Goal: Information Seeking & Learning: Compare options

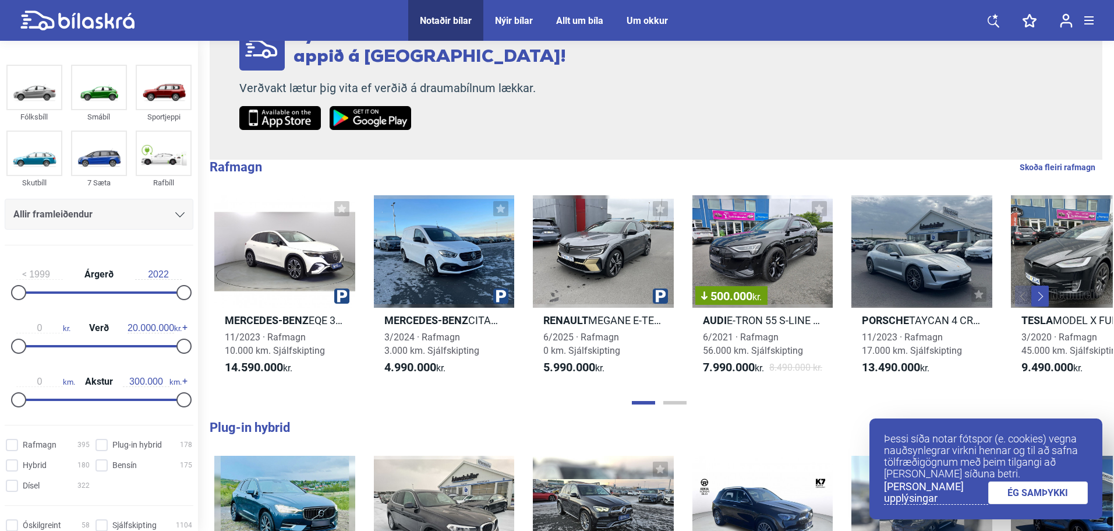
scroll to position [291, 0]
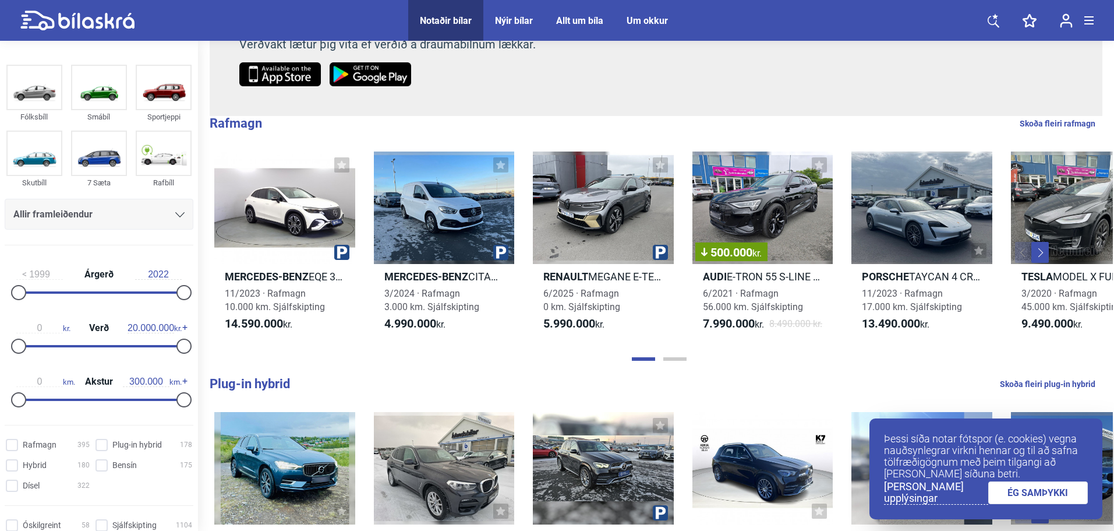
click at [175, 214] on icon at bounding box center [179, 214] width 9 height 5
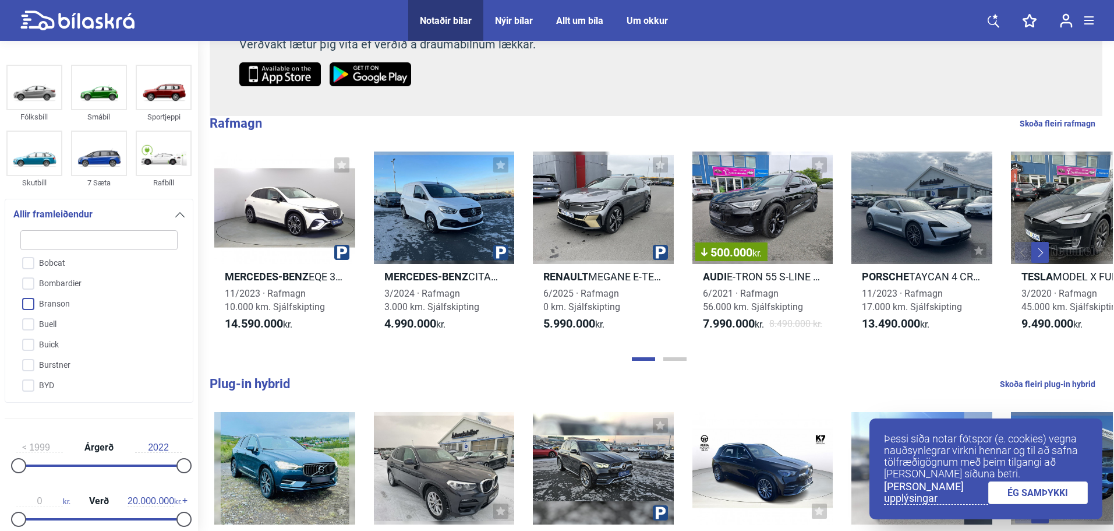
scroll to position [233, 0]
type input "m"
checkbox input "false"
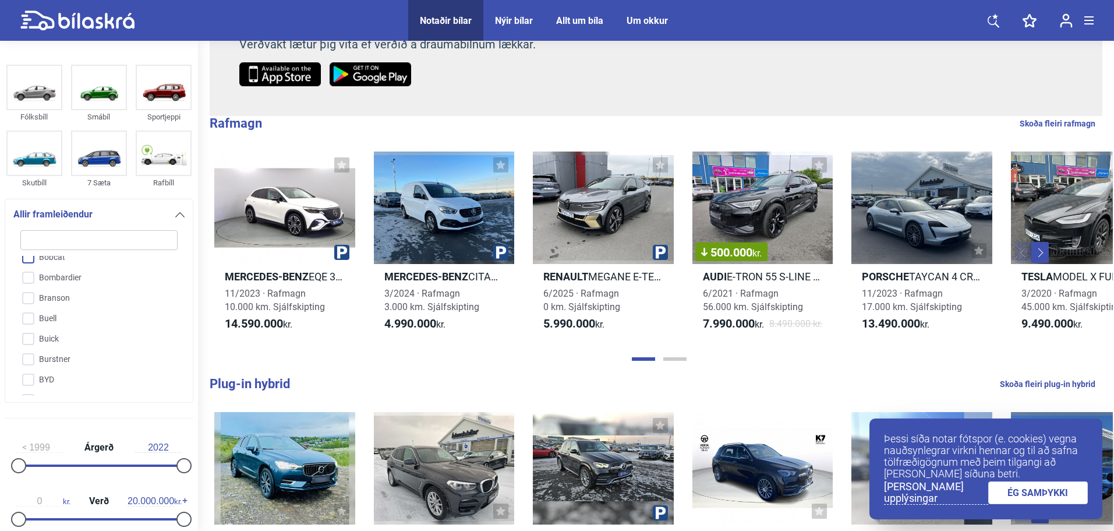
checkbox input "false"
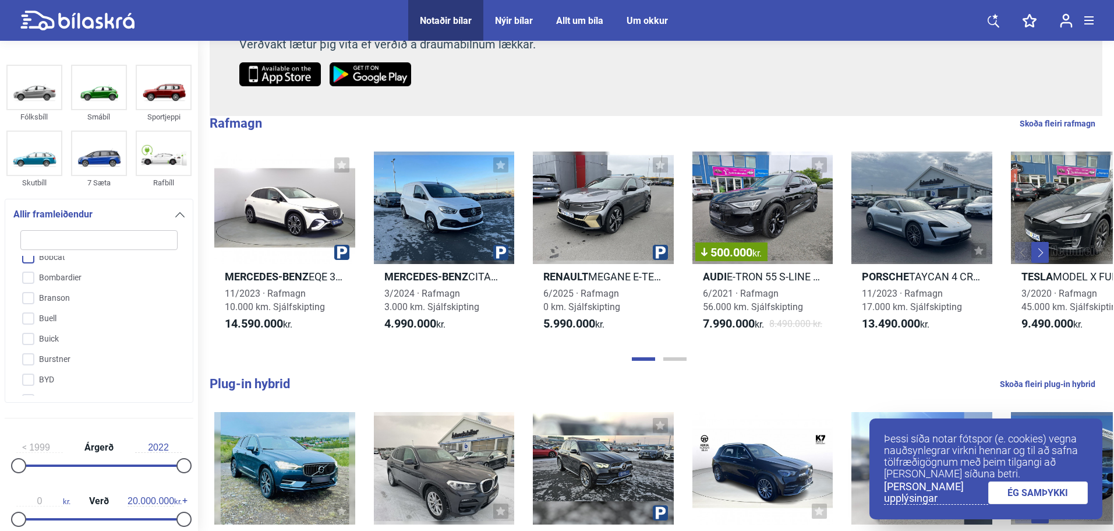
checkbox input "false"
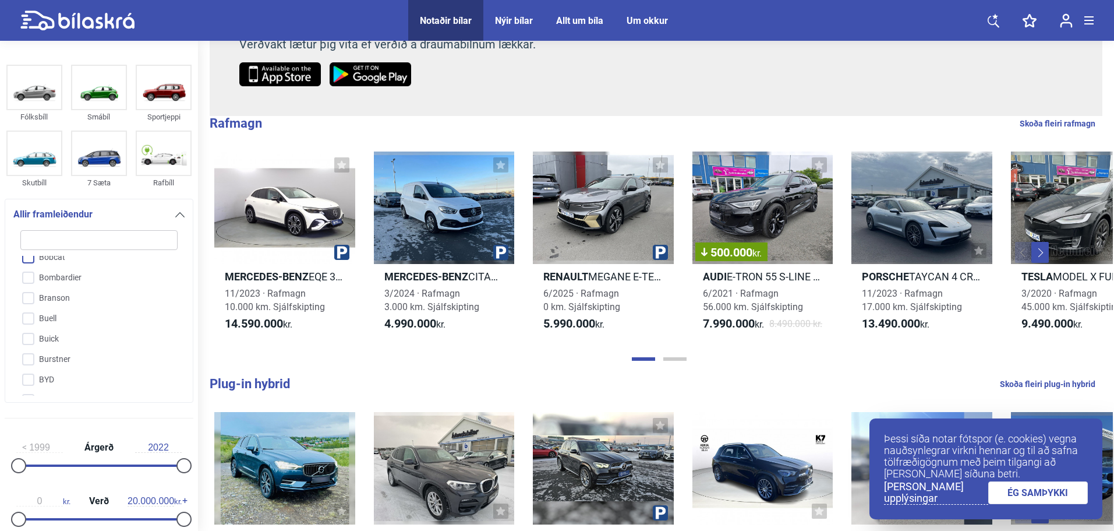
checkbox input "false"
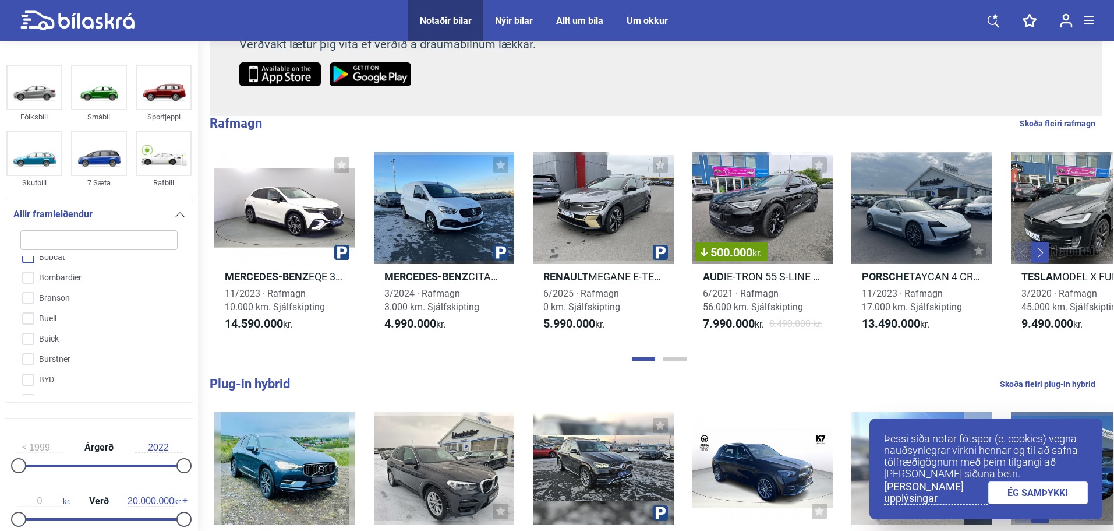
checkbox input "false"
type input "me"
checkbox input "false"
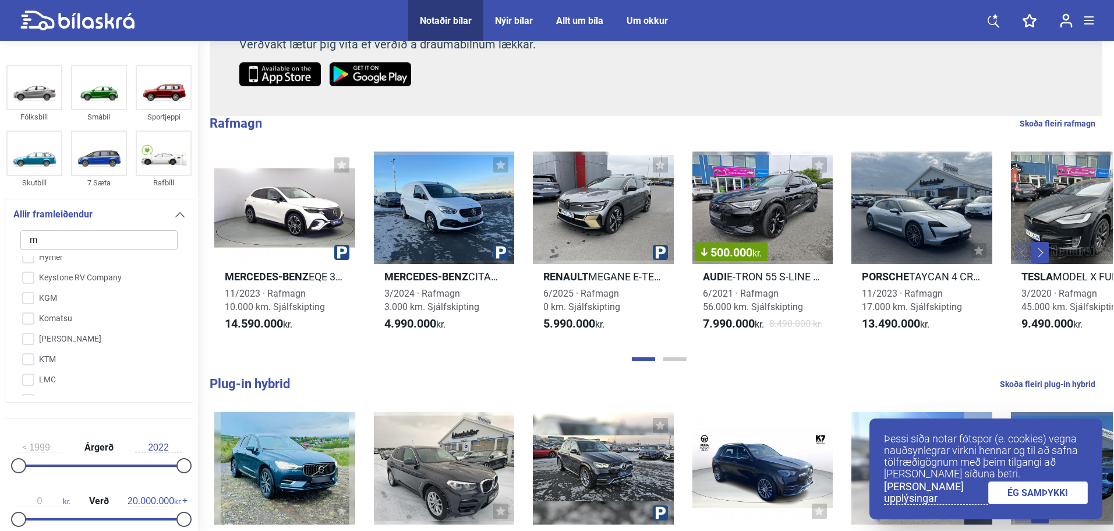
checkbox input "false"
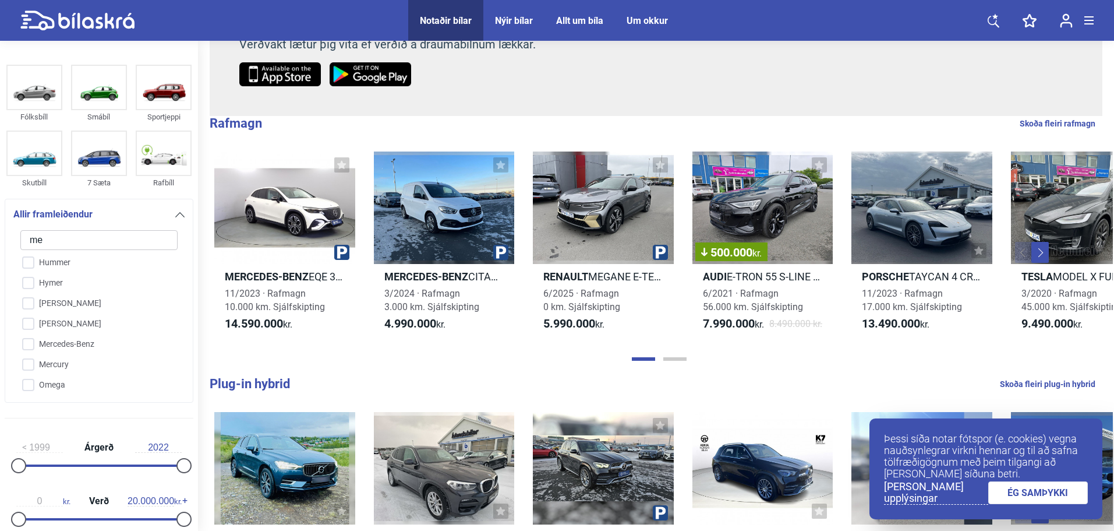
scroll to position [1, 0]
type input "mer"
checkbox input "false"
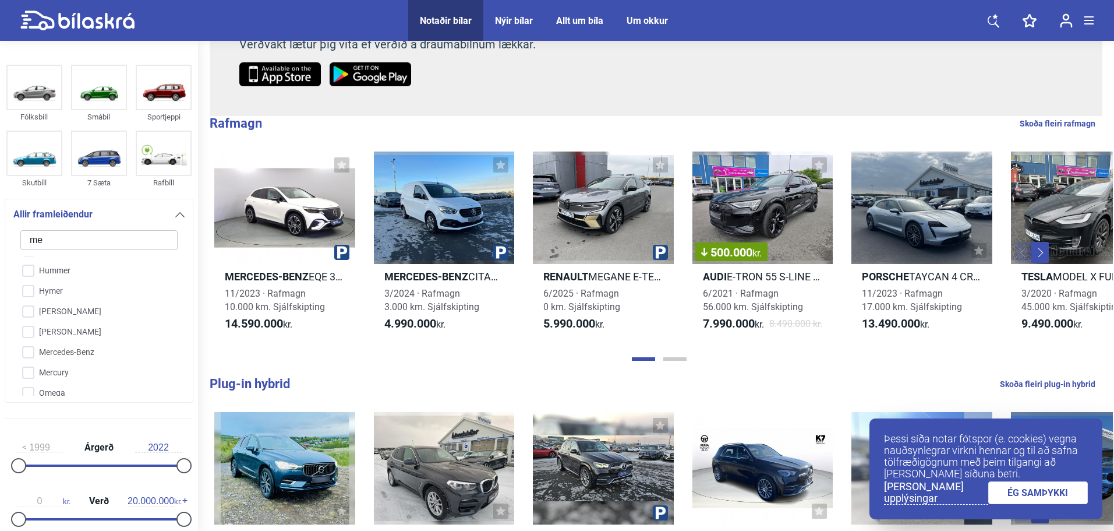
checkbox input "false"
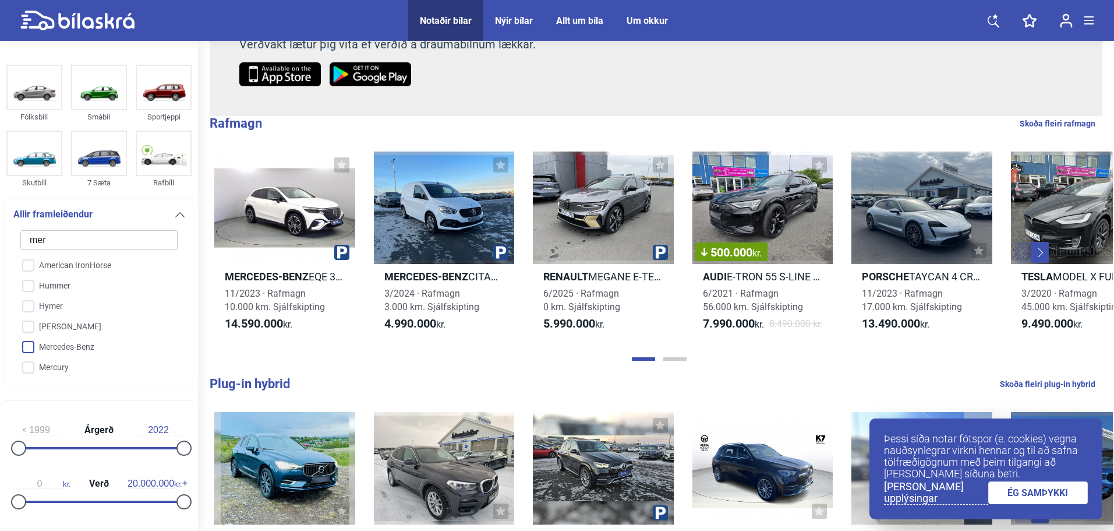
type input "mer"
click at [26, 349] on input "Mercedes-Benz" at bounding box center [91, 347] width 158 height 20
checkbox input "true"
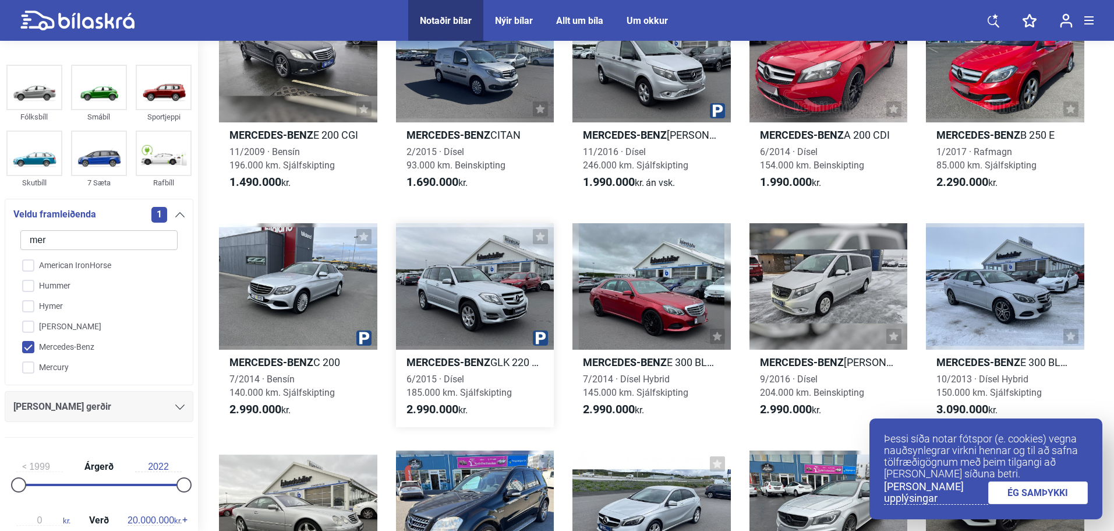
scroll to position [350, 0]
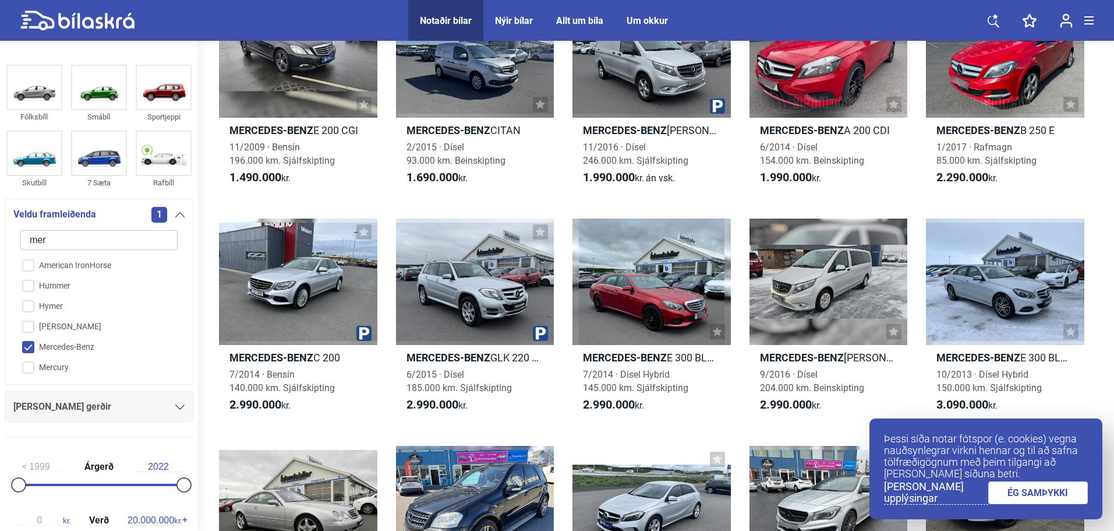
click at [1047, 498] on link "ÉG SAMÞYKKI" at bounding box center [1039, 492] width 100 height 23
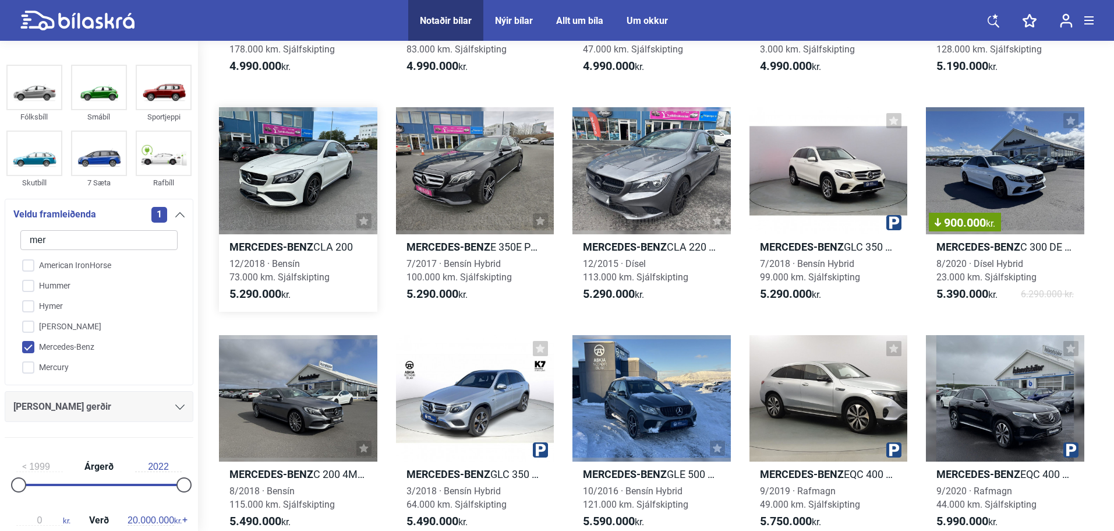
scroll to position [2097, 0]
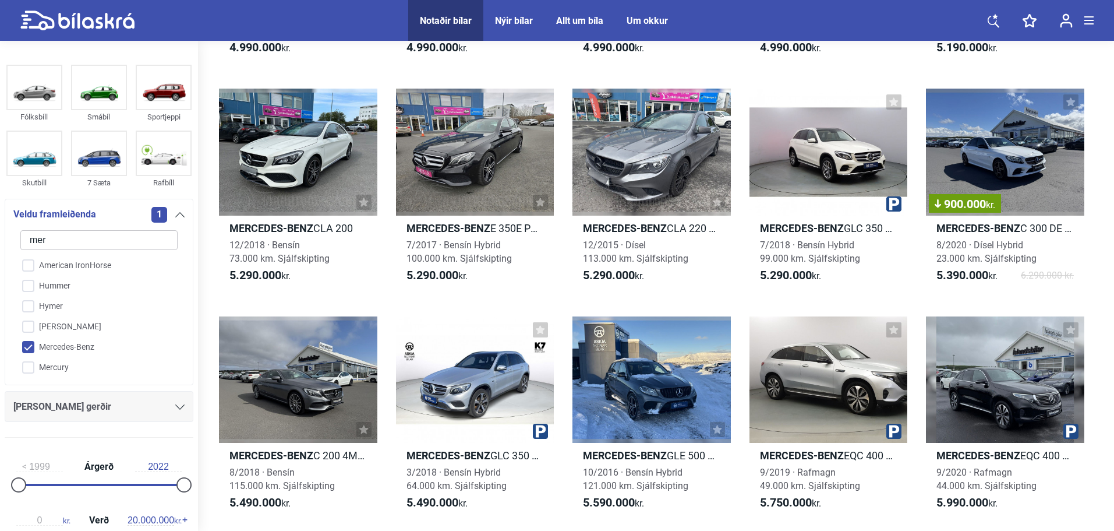
drag, startPoint x: 79, startPoint y: 234, endPoint x: -6, endPoint y: 223, distance: 85.8
type input "f"
checkbox input "false"
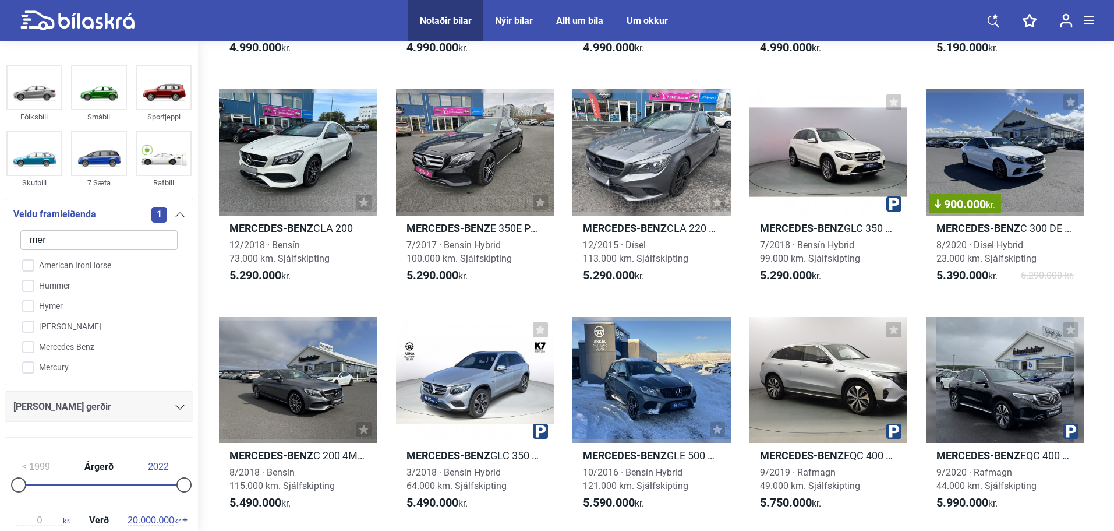
checkbox input "false"
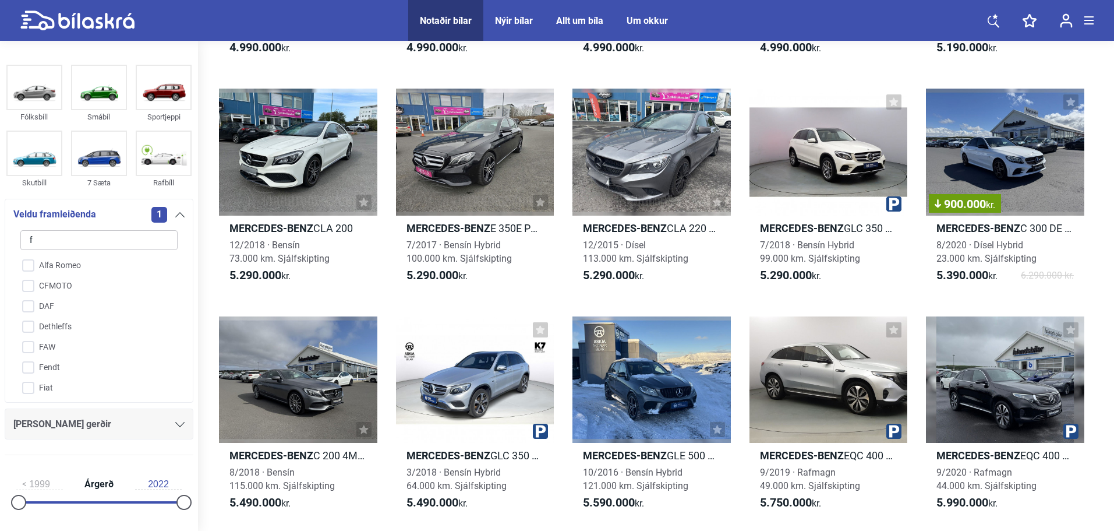
type input "fo"
checkbox input "false"
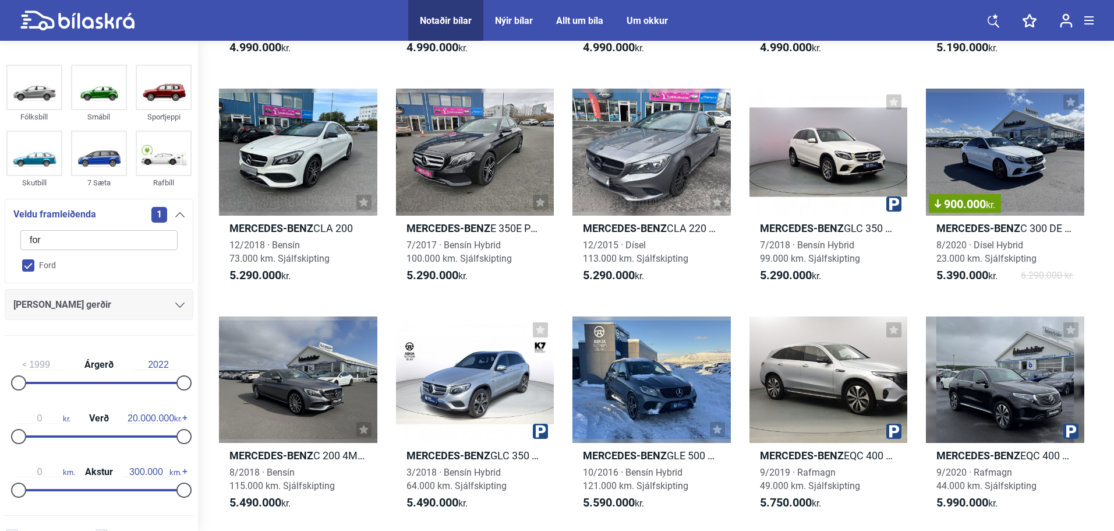
type input "ford"
checkbox input "true"
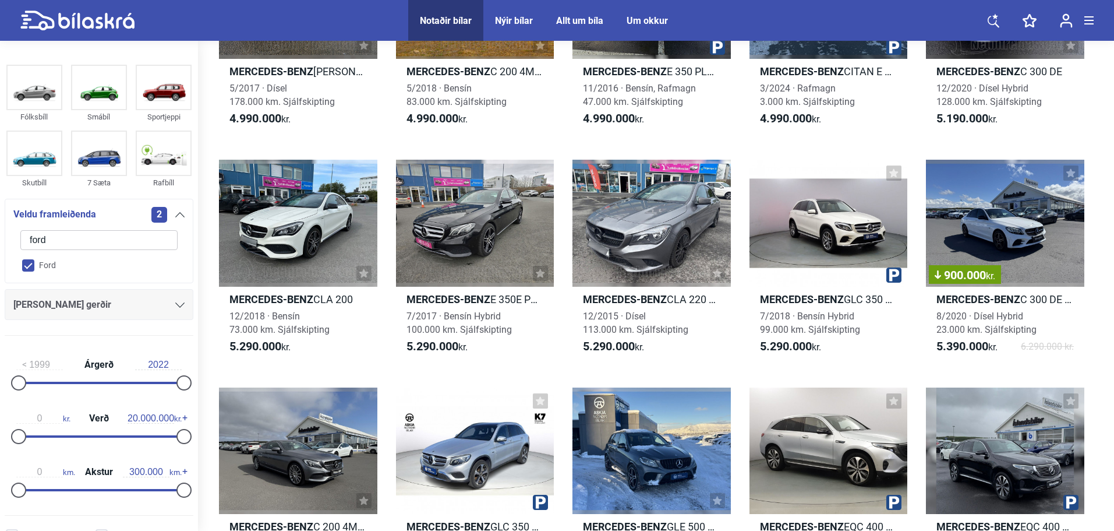
checkbox input "false"
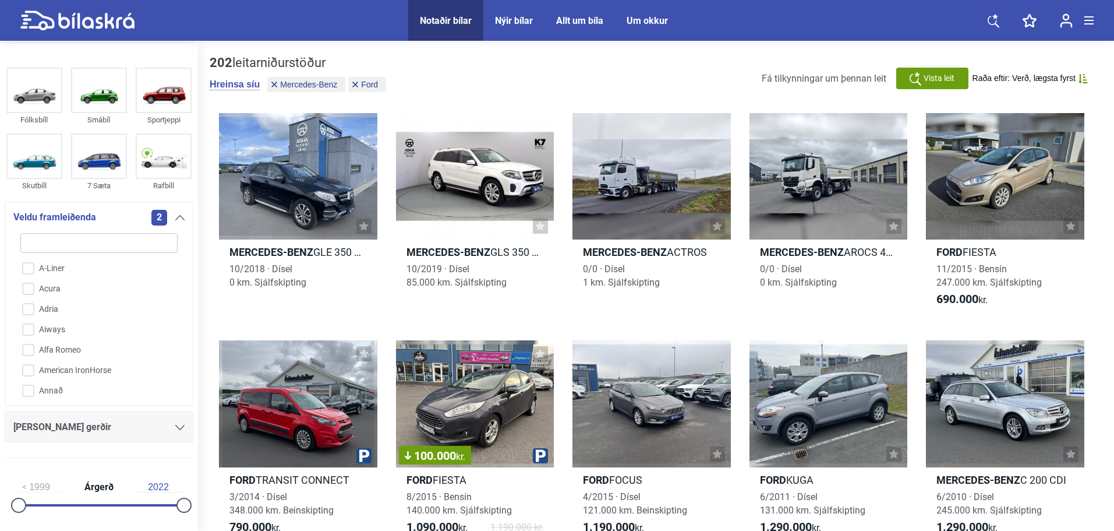
type input "m"
checkbox input "false"
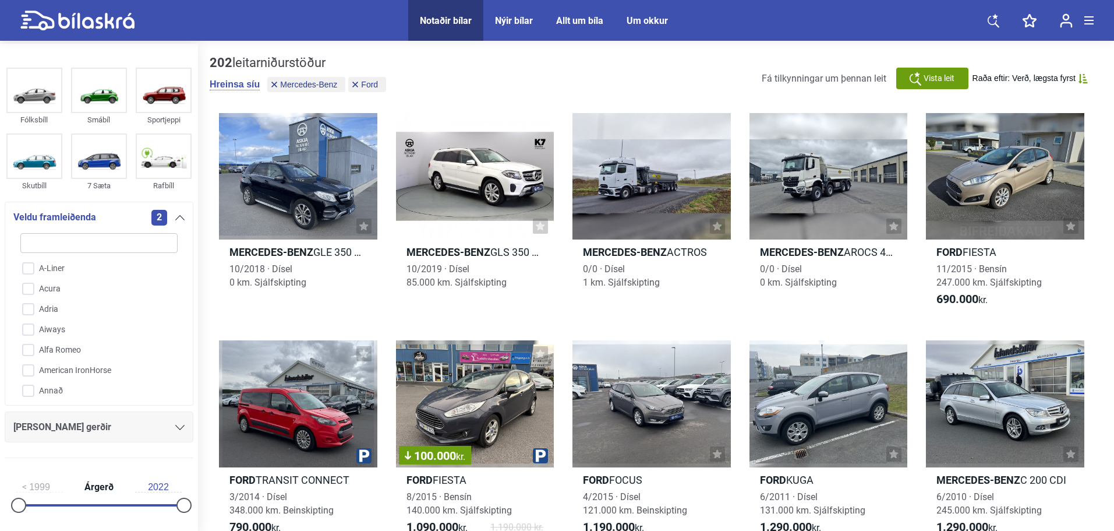
checkbox input "false"
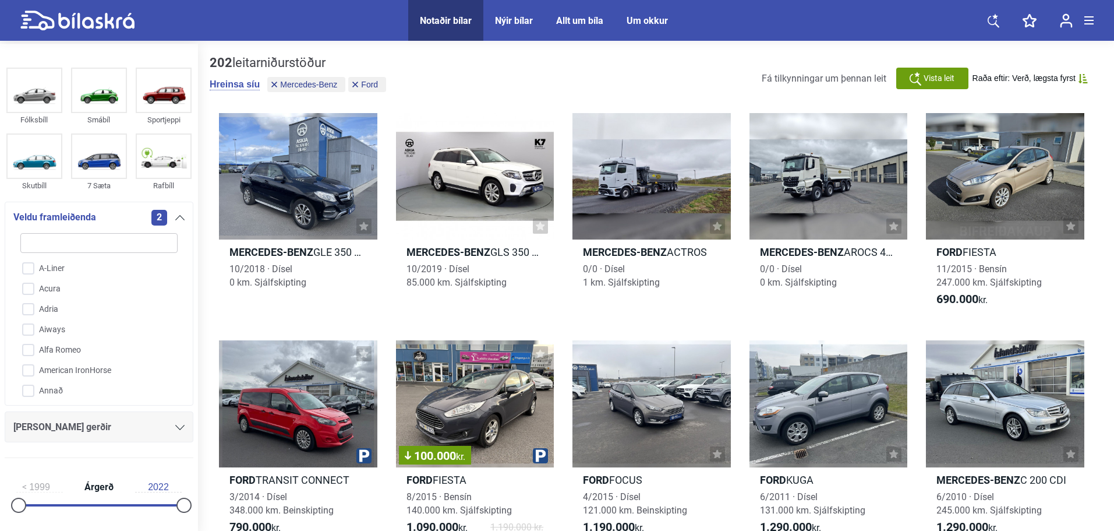
checkbox input "false"
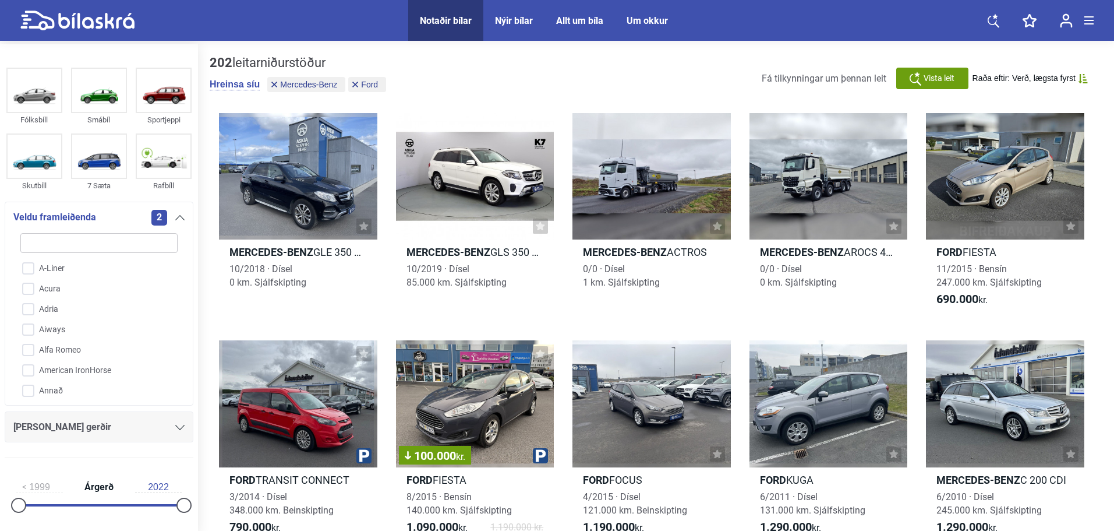
checkbox input "false"
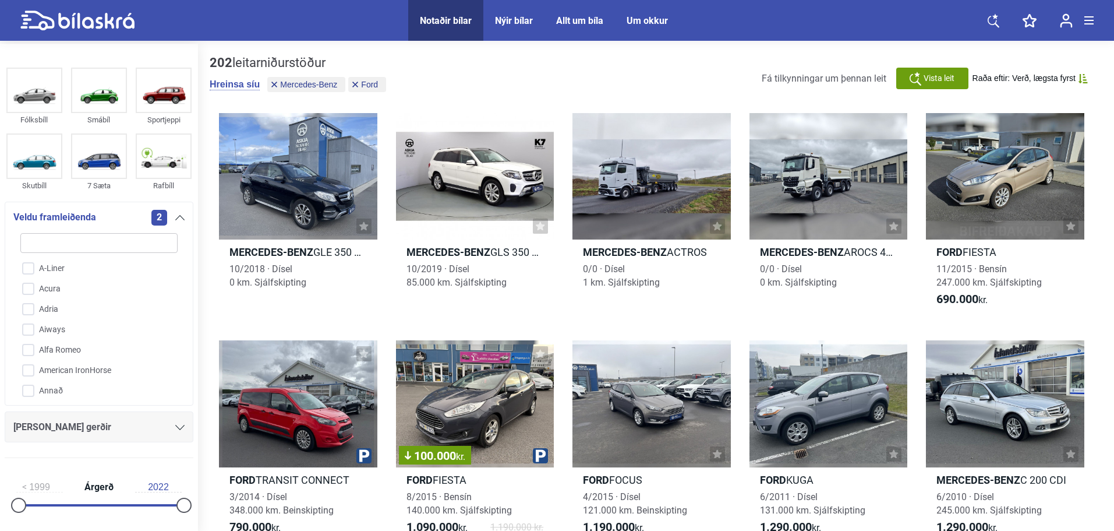
checkbox input "false"
type input "me"
checkbox input "false"
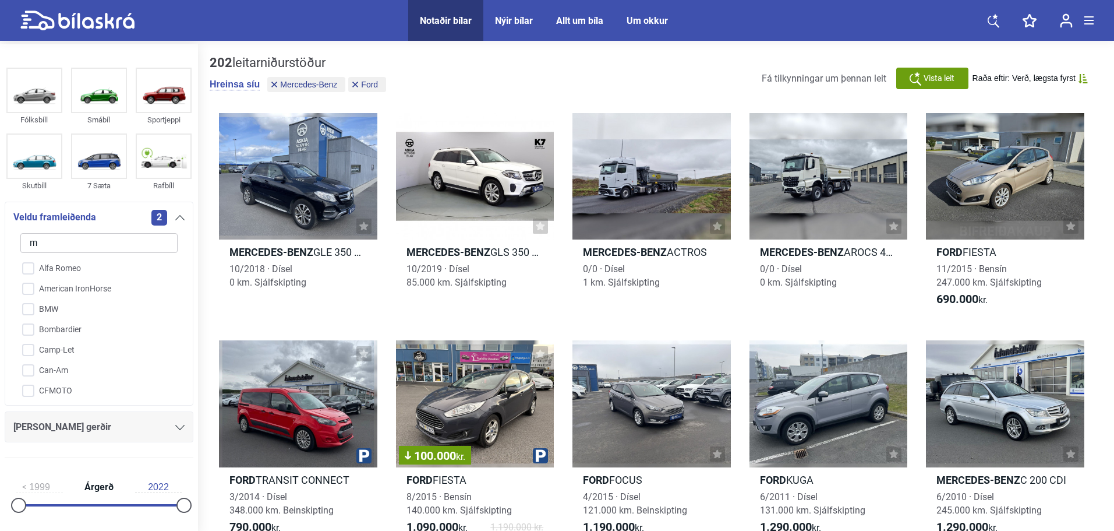
checkbox input "false"
checkbox input "true"
checkbox input "false"
type input "mer"
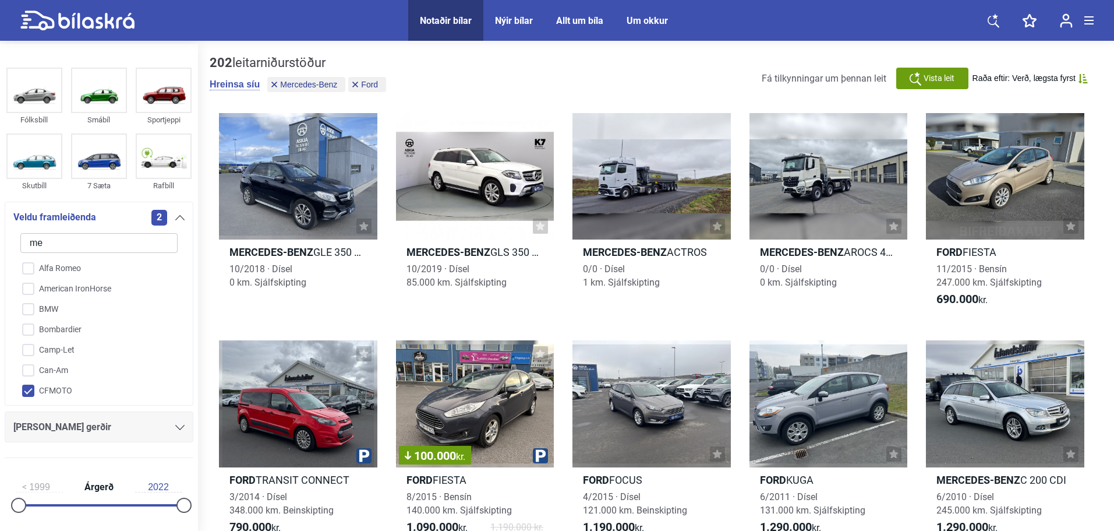
checkbox input "false"
checkbox input "true"
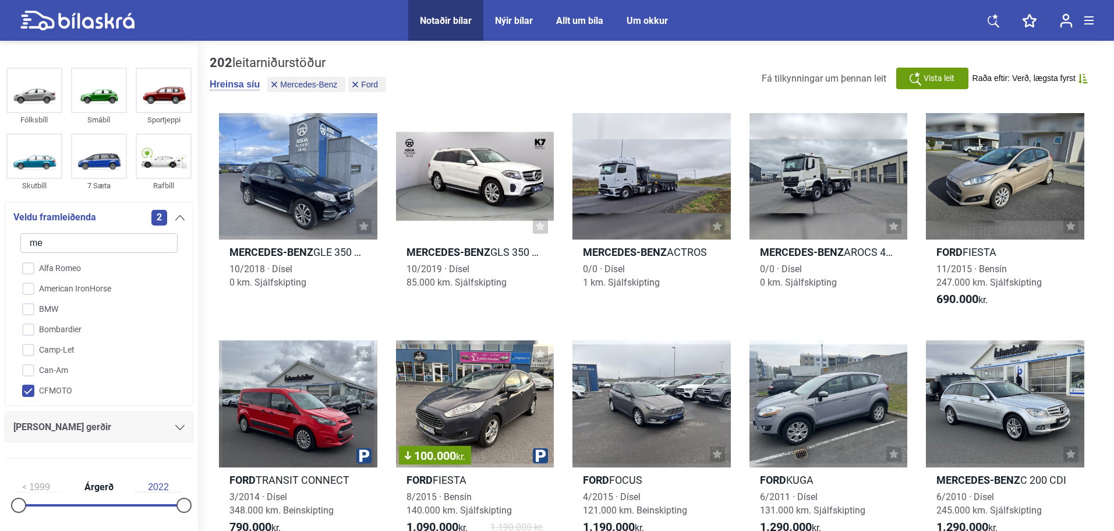
checkbox input "false"
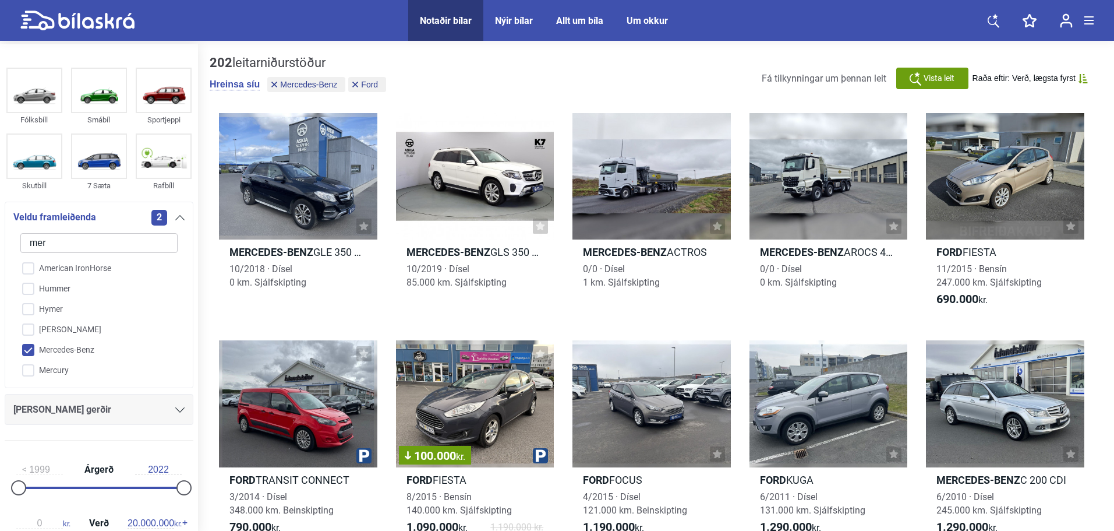
click at [29, 350] on input "Mercedes-Benz" at bounding box center [91, 350] width 158 height 20
checkbox input "false"
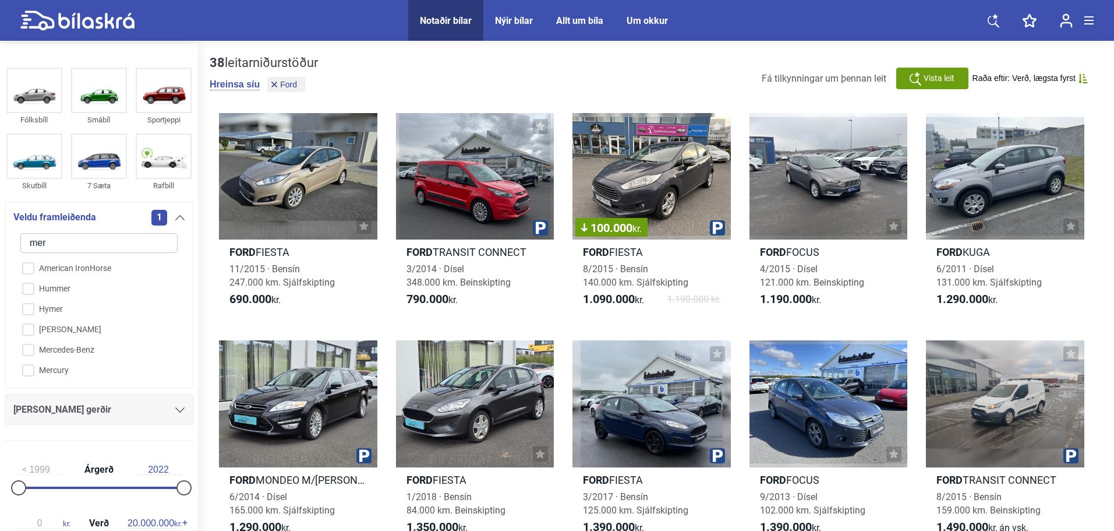
drag, startPoint x: 26, startPoint y: 242, endPoint x: -30, endPoint y: 230, distance: 56.7
type input "f"
checkbox input "false"
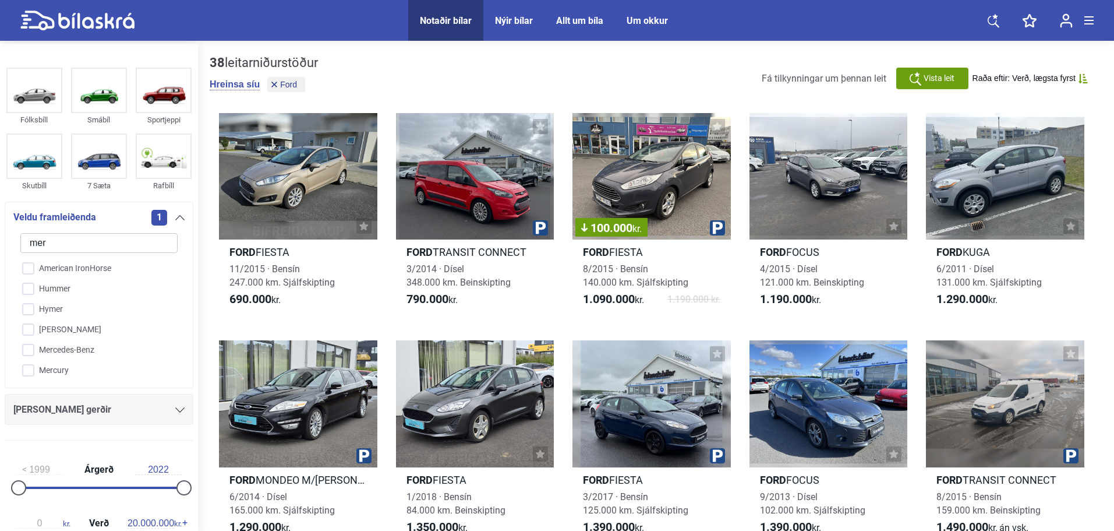
checkbox input "false"
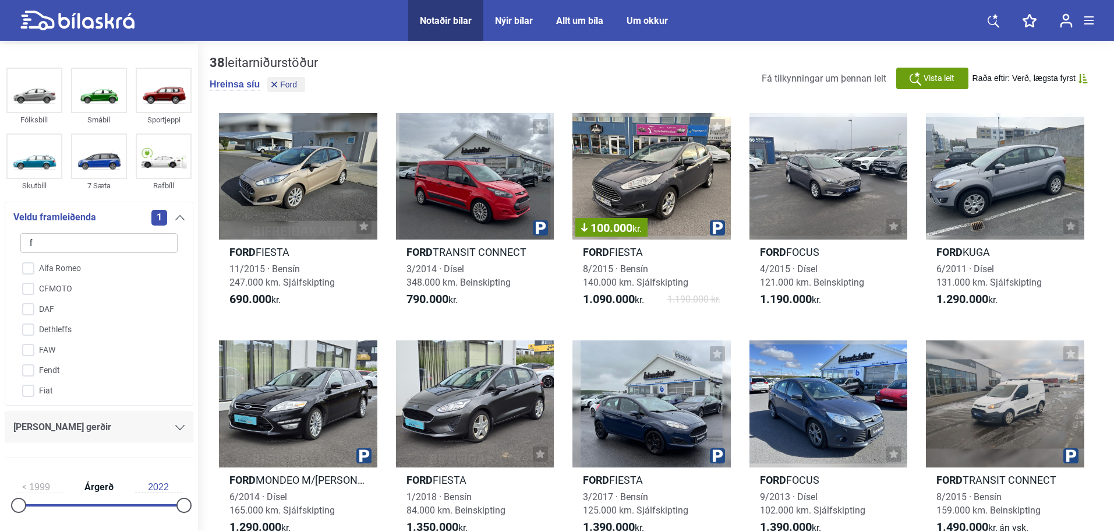
type input "fo"
checkbox input "true"
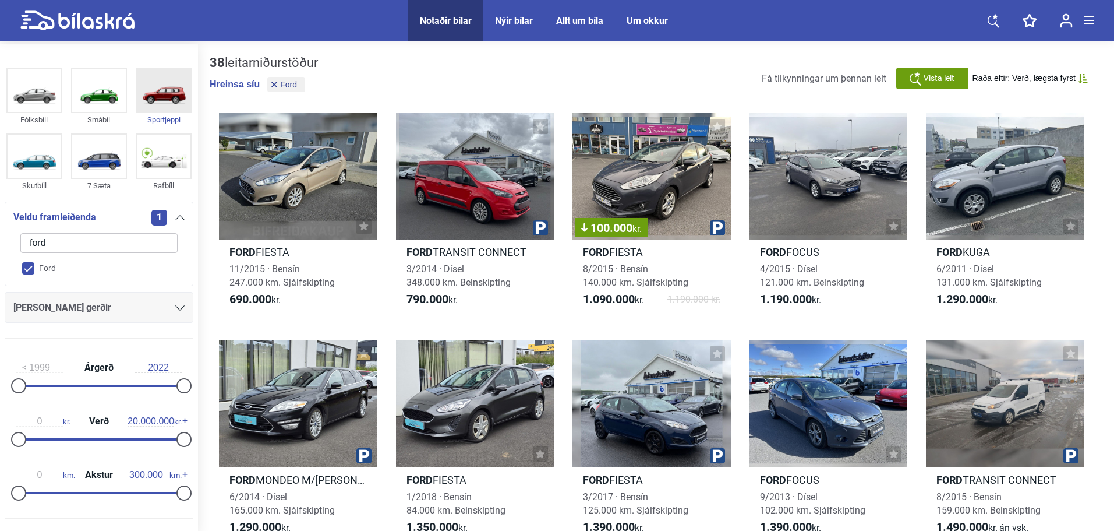
type input "ford"
click at [167, 105] on img at bounding box center [164, 90] width 54 height 43
checkbox input "false"
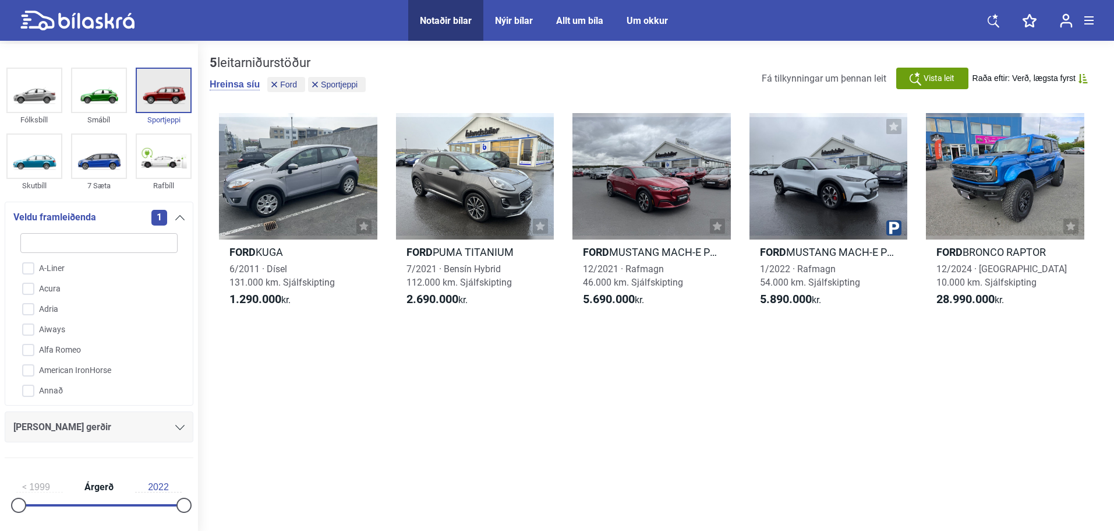
click at [163, 95] on img at bounding box center [164, 90] width 54 height 43
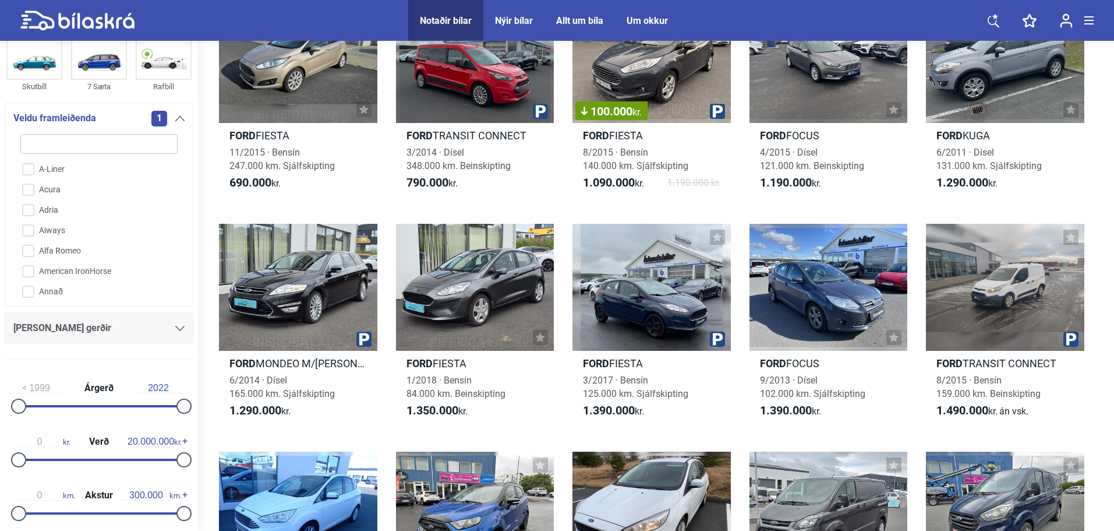
scroll to position [117, 0]
